Goal: Information Seeking & Learning: Learn about a topic

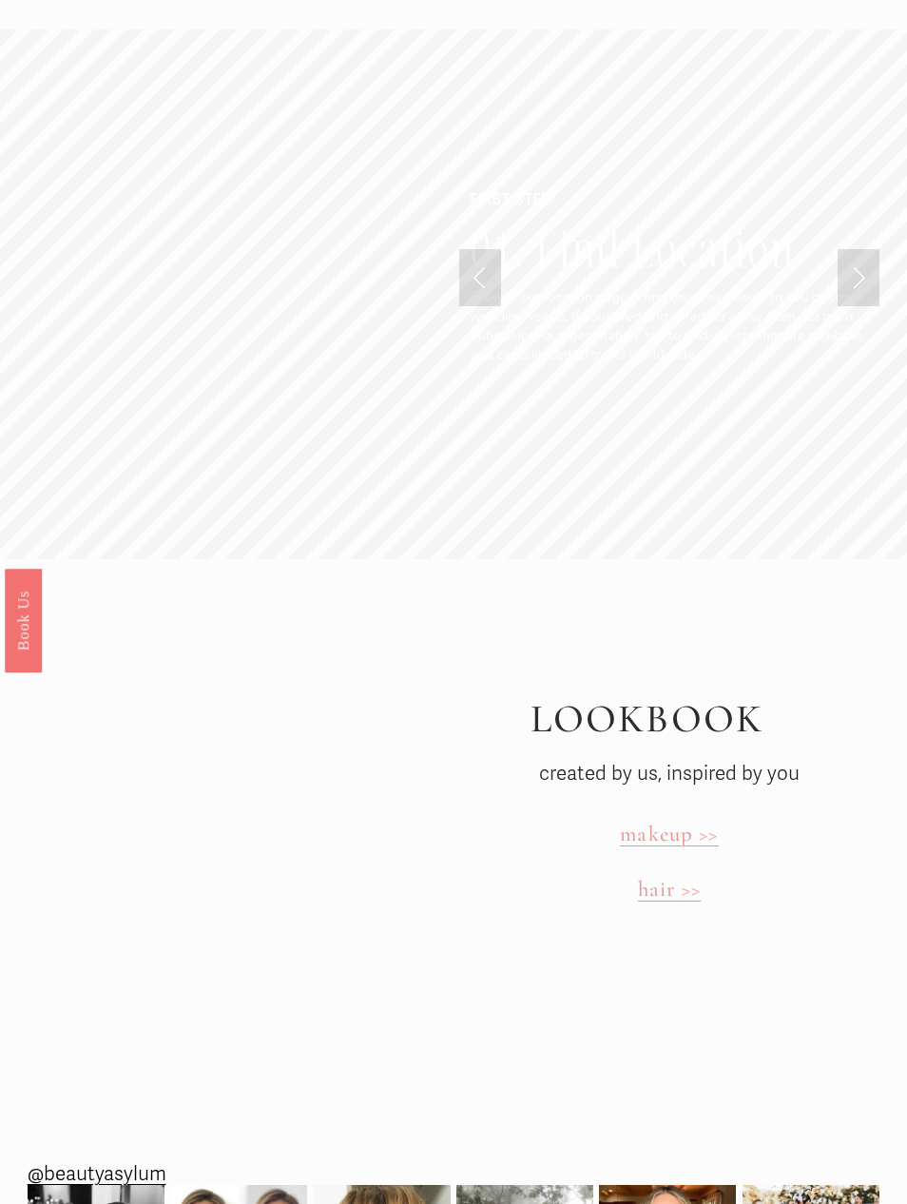
scroll to position [4043, 0]
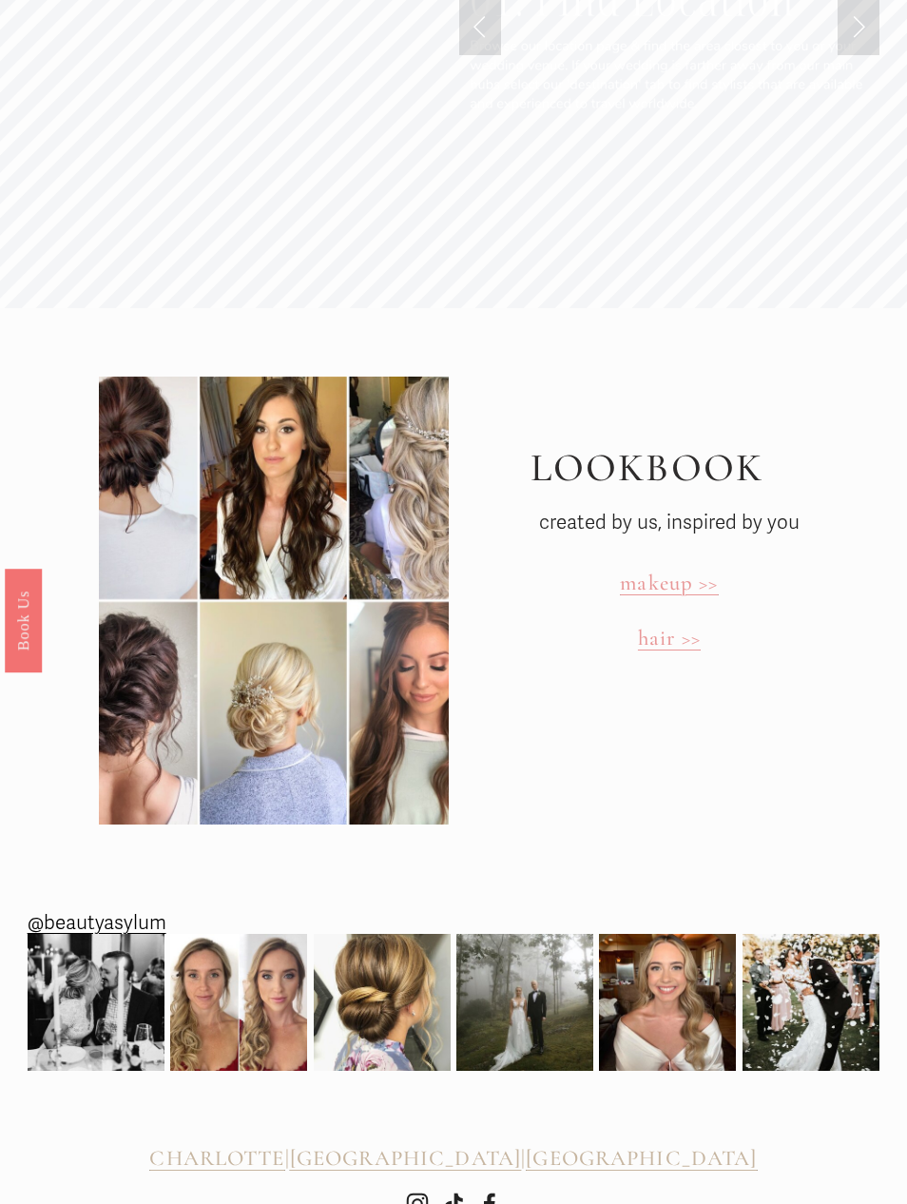
click at [675, 628] on span "hair >>" at bounding box center [669, 638] width 63 height 27
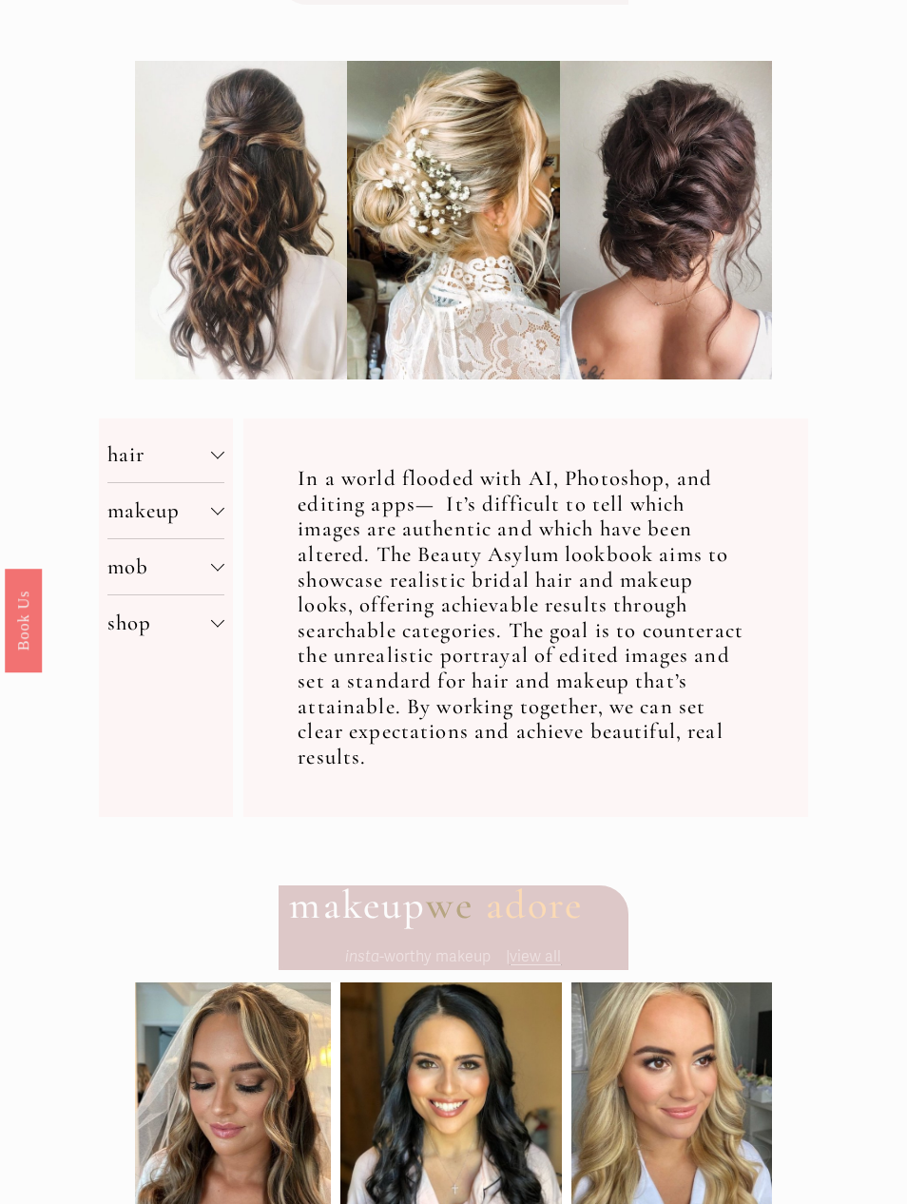
scroll to position [283, 0]
click at [224, 453] on div at bounding box center [217, 452] width 13 height 13
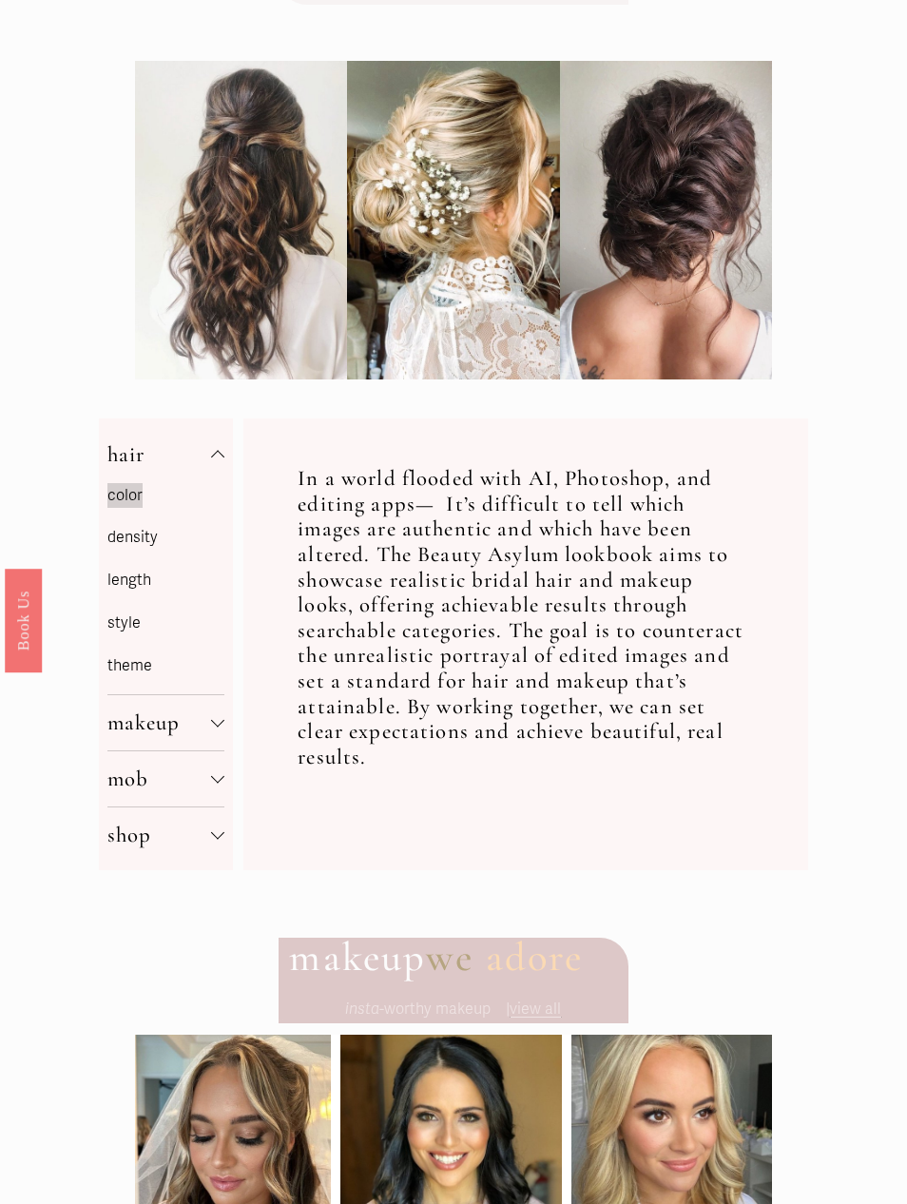
click at [137, 611] on p "style" at bounding box center [165, 624] width 117 height 28
click at [109, 619] on link "style" at bounding box center [123, 623] width 33 height 19
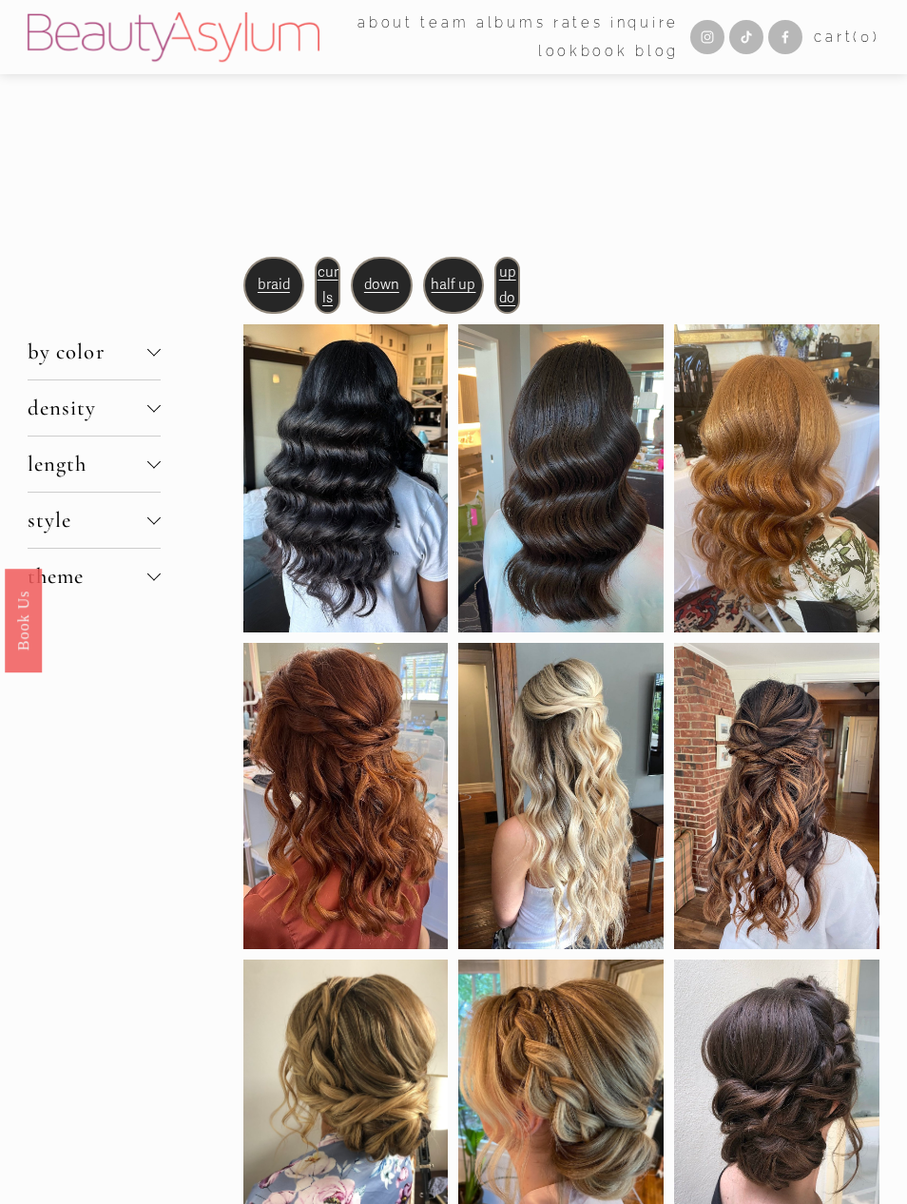
click at [88, 408] on div at bounding box center [130, 343] width 205 height 172
click at [139, 414] on div at bounding box center [130, 343] width 205 height 172
click at [0, 0] on div at bounding box center [0, 0] width 0 height 0
click at [514, 616] on link "Rates" at bounding box center [453, 616] width 143 height 54
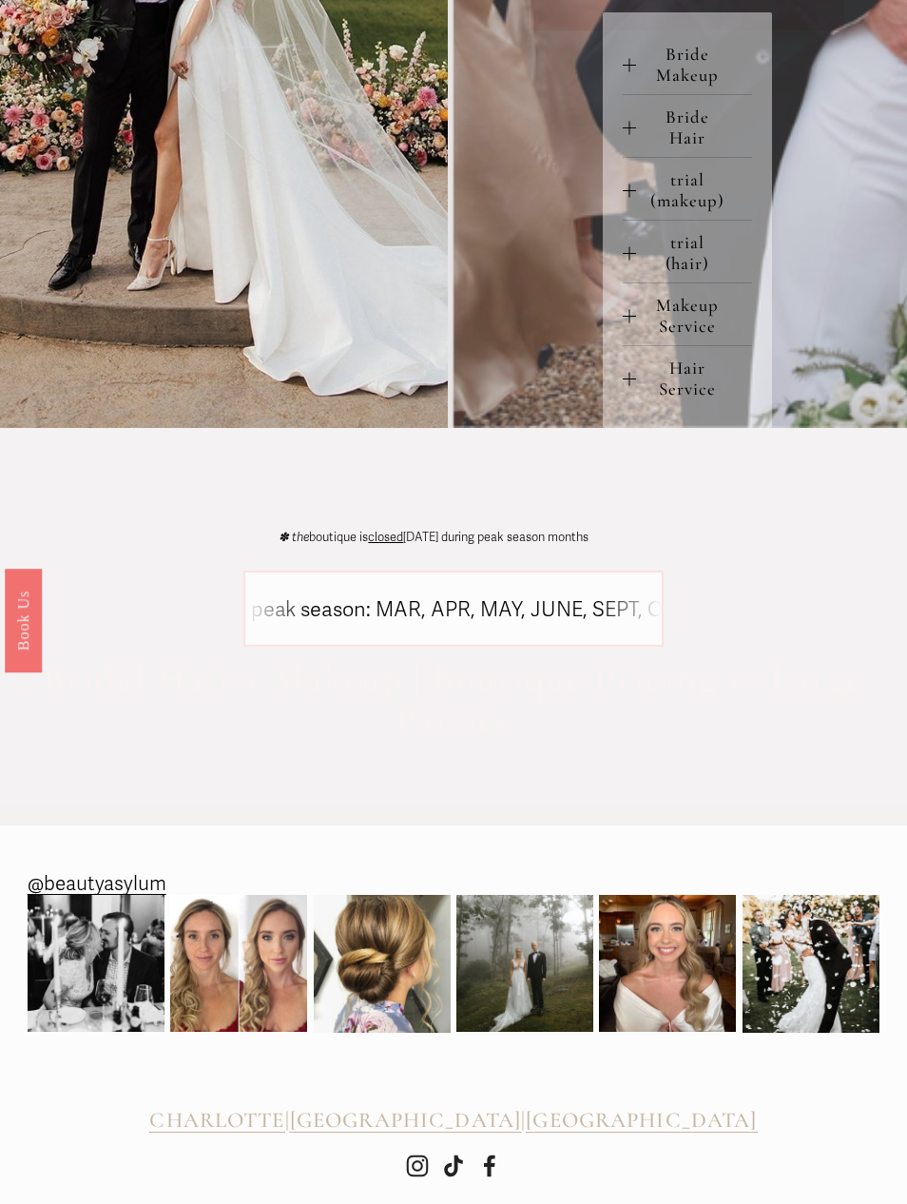
scroll to position [915, 0]
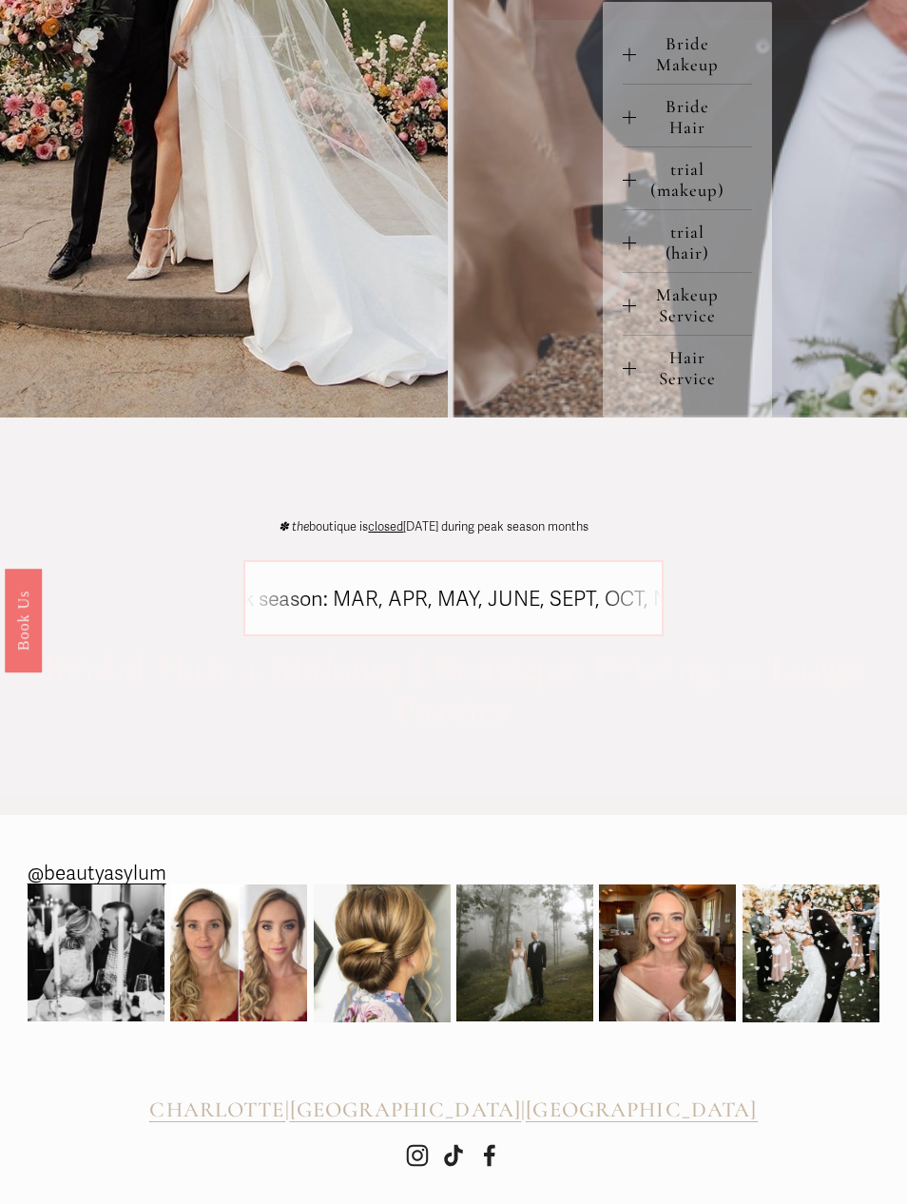
click at [644, 389] on span "Hair Service" at bounding box center [693, 368] width 115 height 42
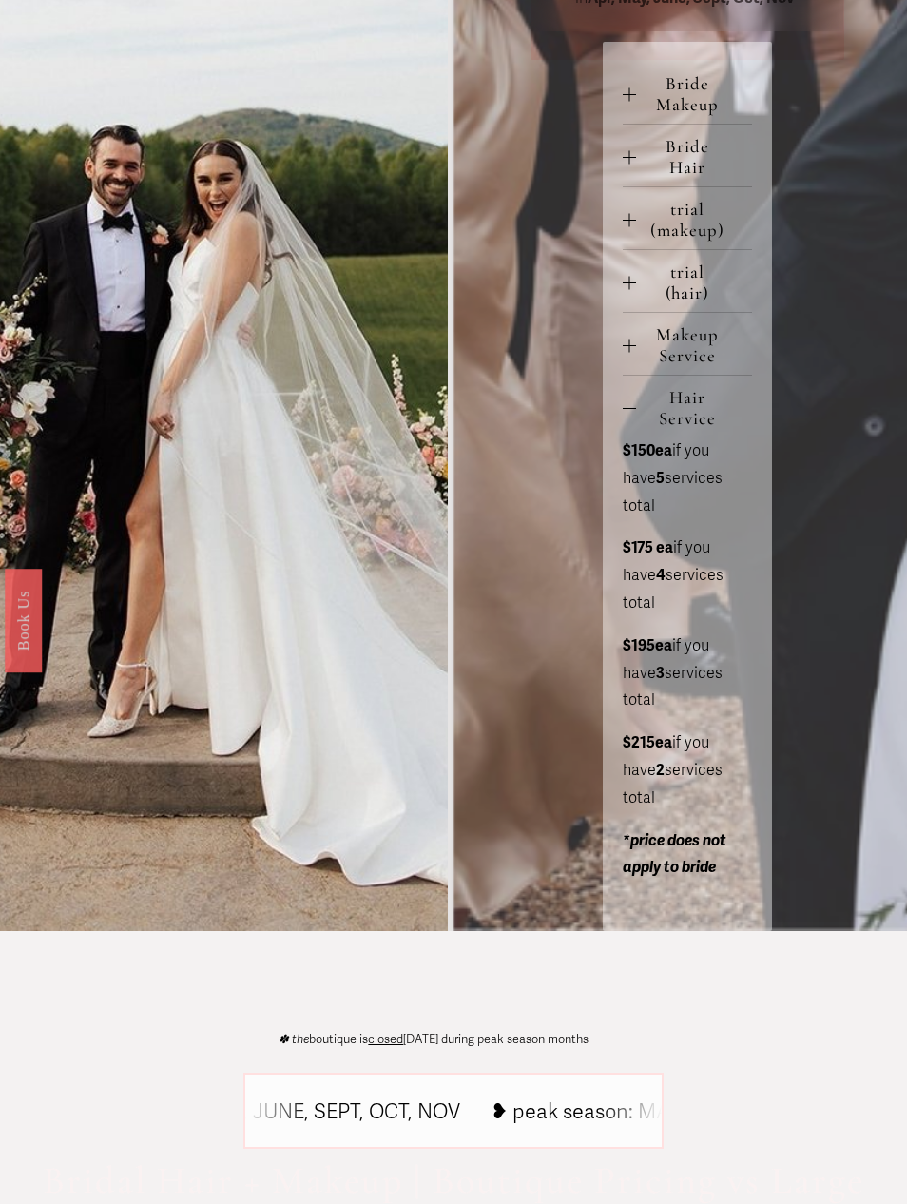
scroll to position [873, 0]
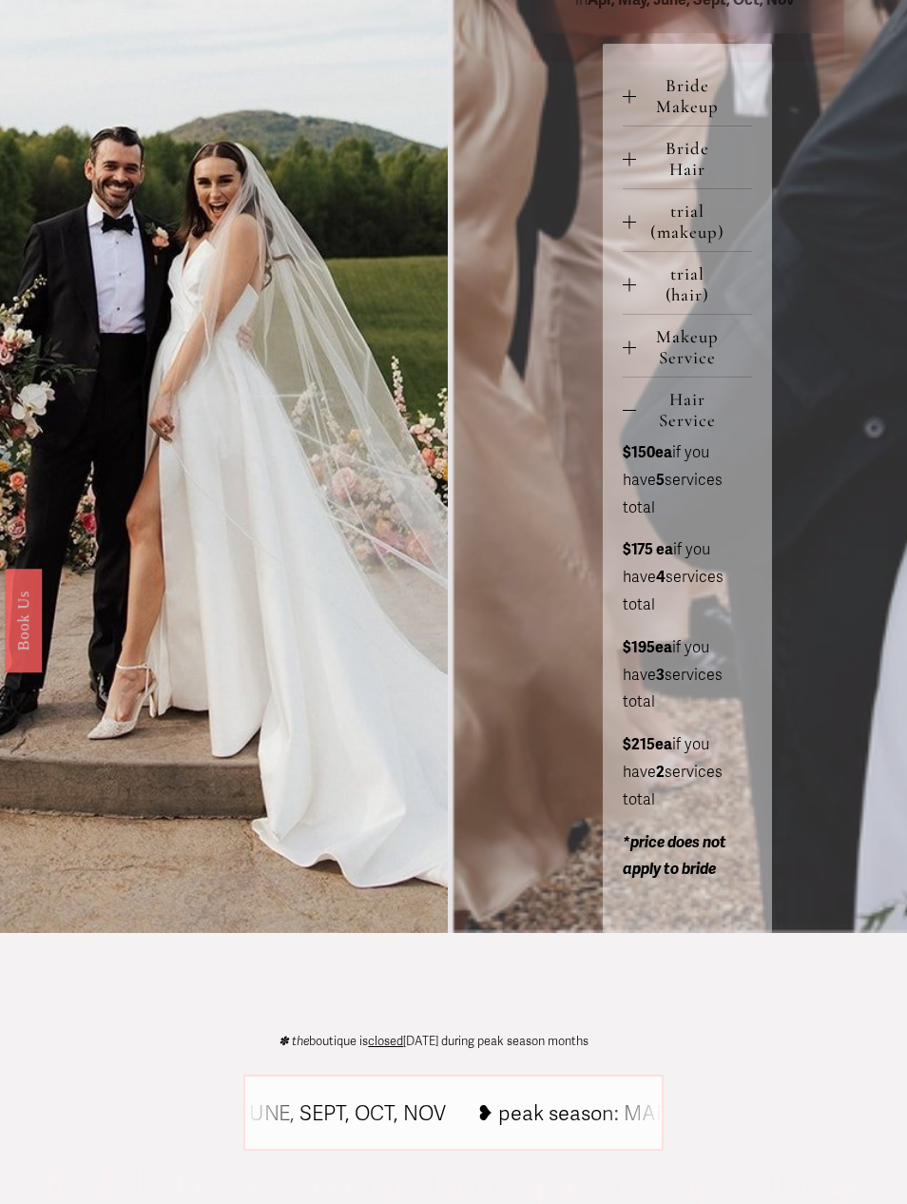
click at [632, 169] on button "Bride Hair" at bounding box center [687, 158] width 128 height 62
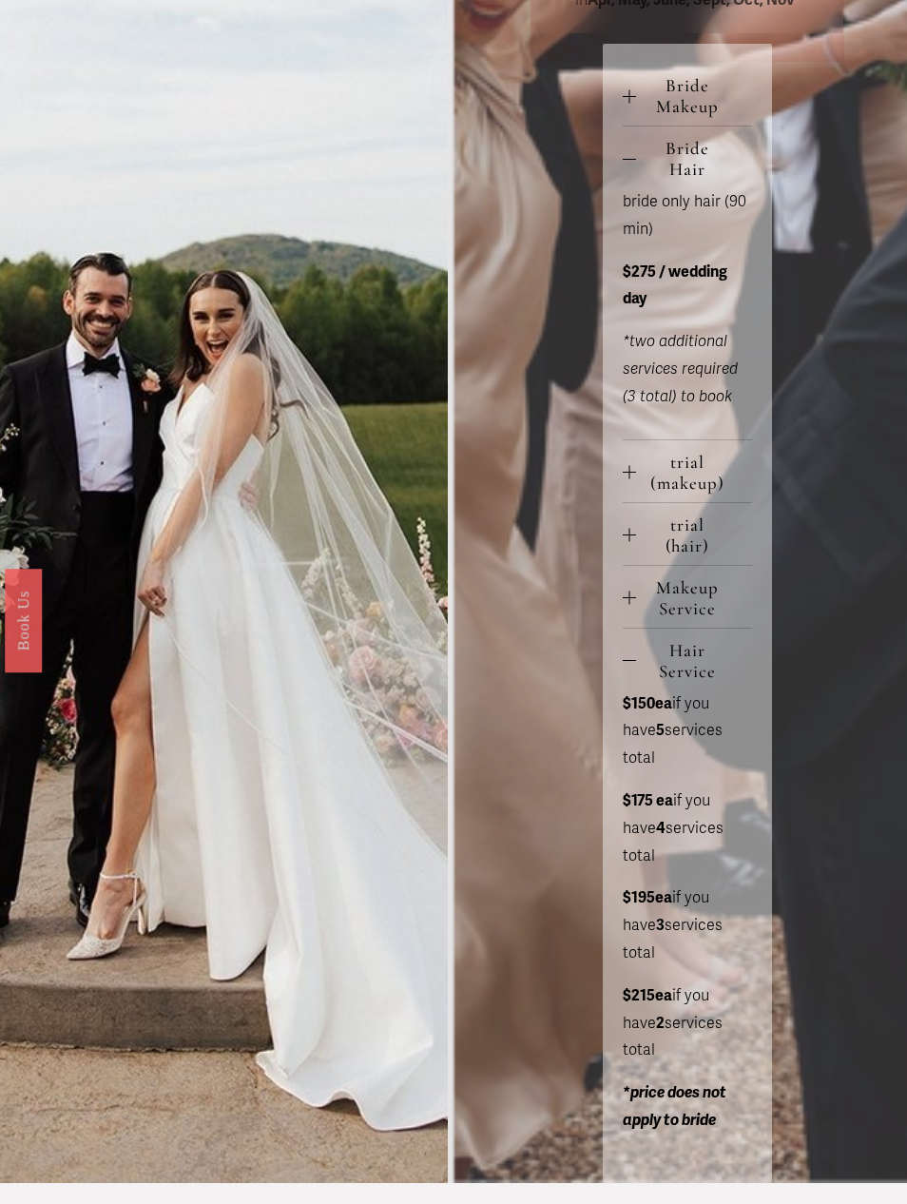
click at [643, 538] on span "trial (hair)" at bounding box center [693, 536] width 115 height 42
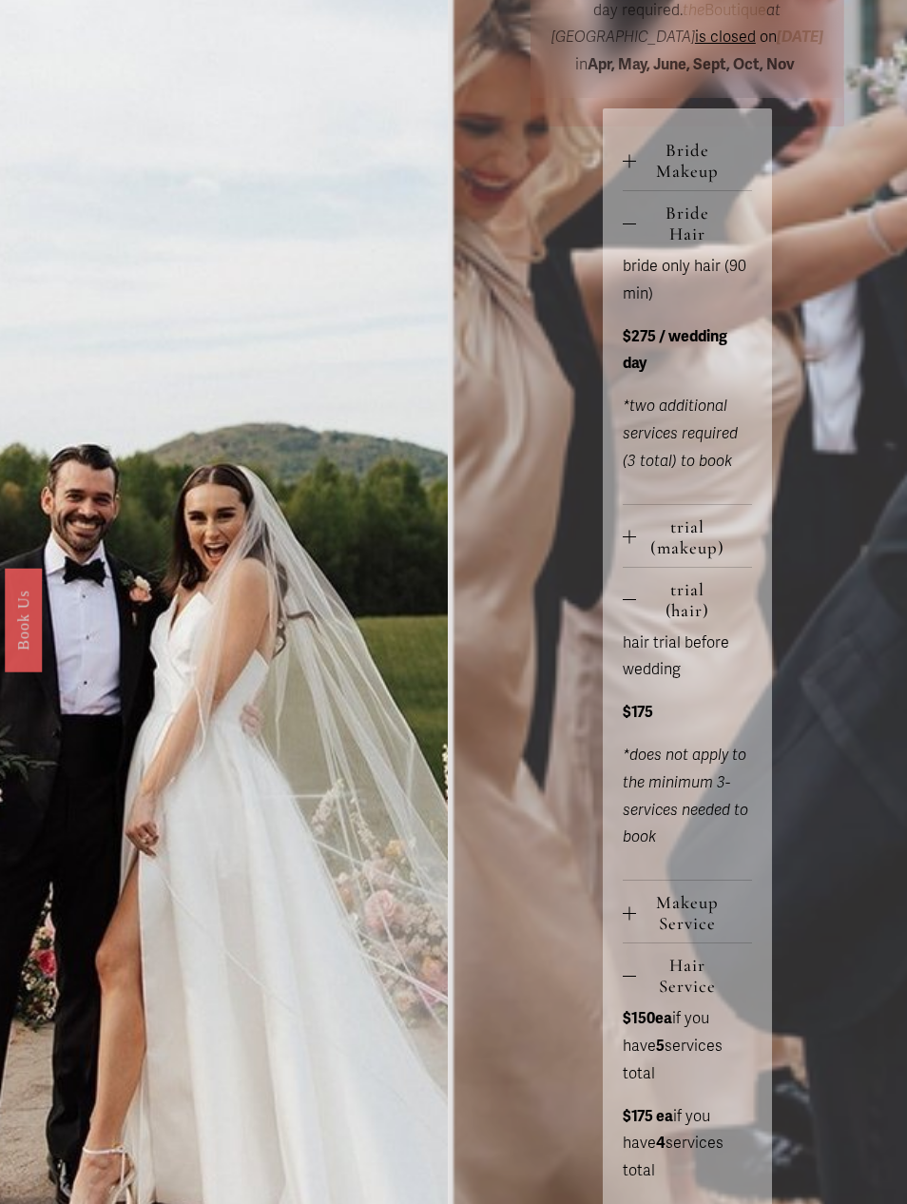
click at [653, 944] on button "Makeup Service" at bounding box center [687, 913] width 128 height 62
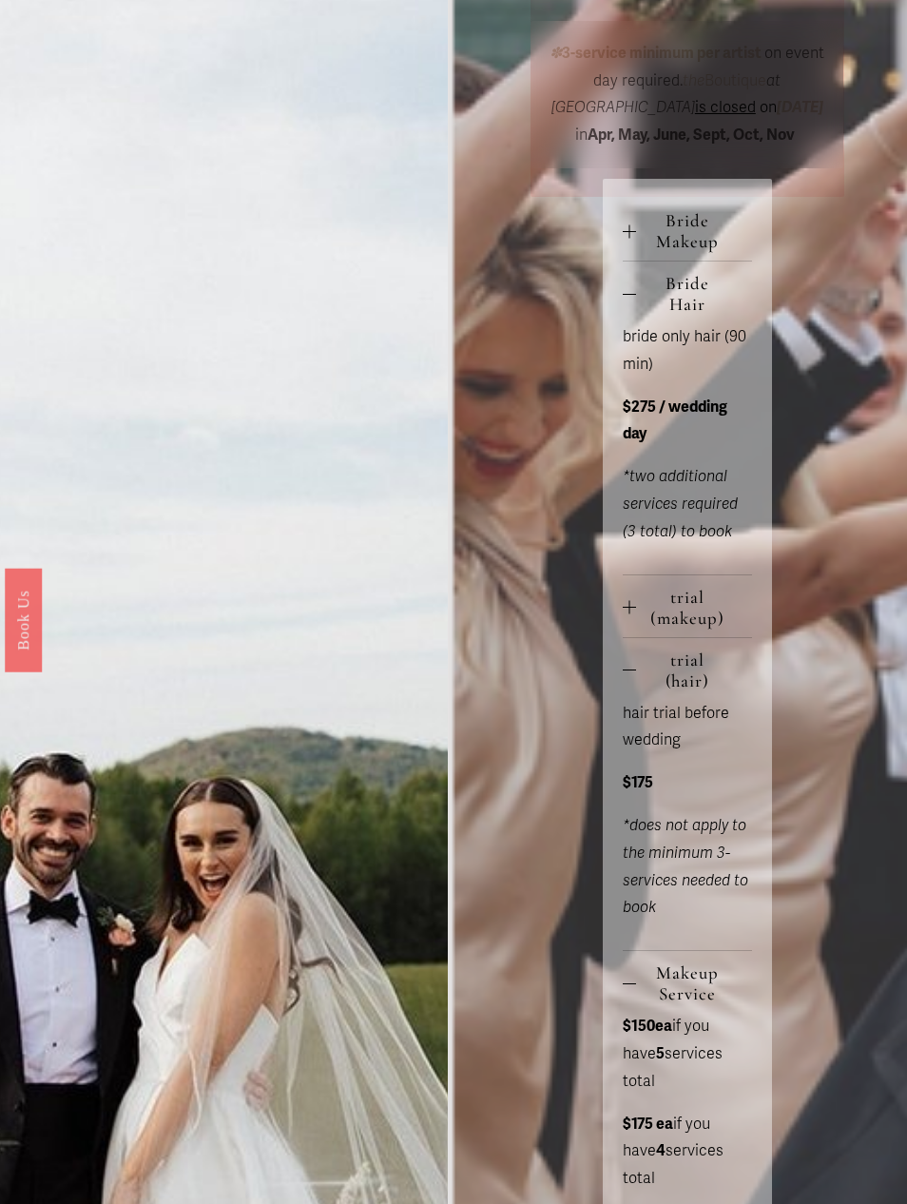
scroll to position [719, 0]
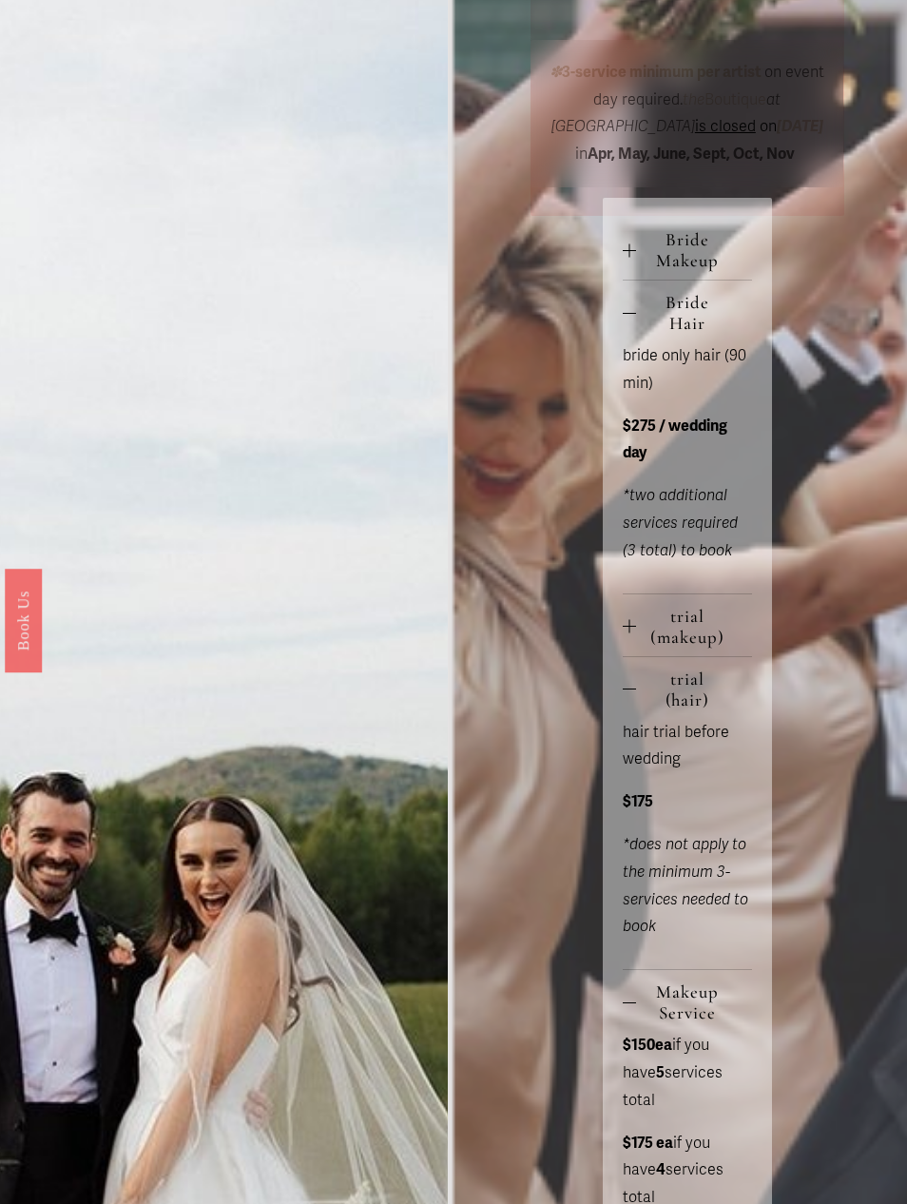
click at [714, 260] on span "Bride Makeup" at bounding box center [693, 250] width 115 height 42
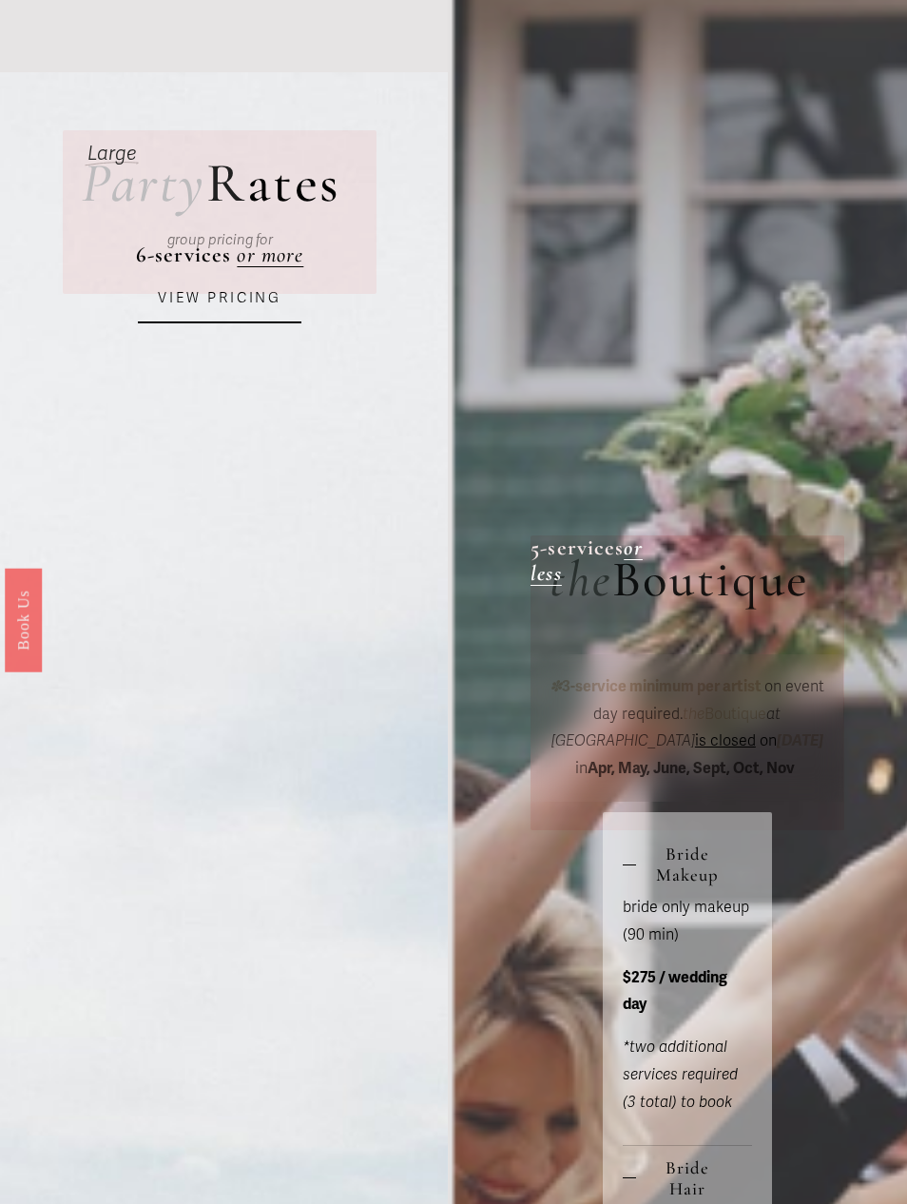
scroll to position [0, 0]
